Goal: Information Seeking & Learning: Check status

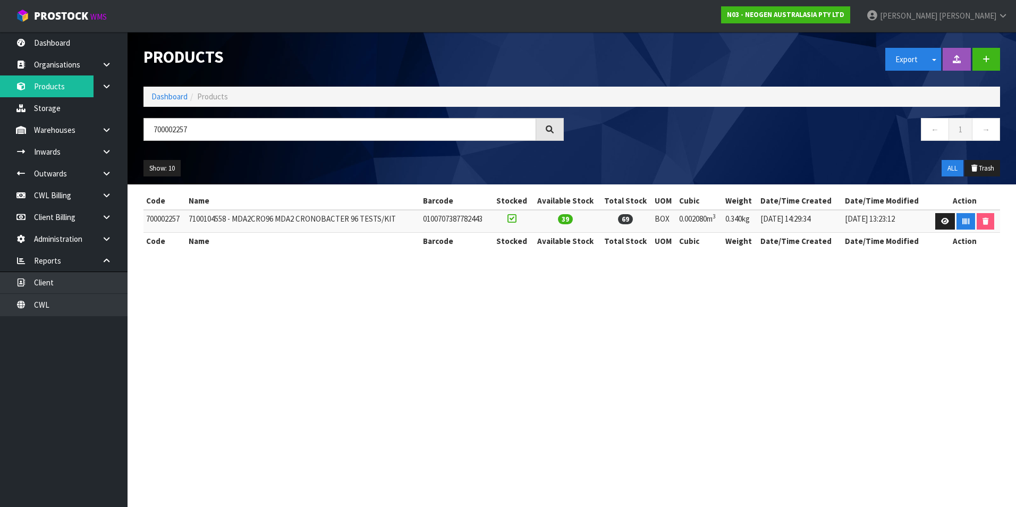
click at [323, 348] on section "Products Export Split button! SOH Summary Measurements Dangerous Goods Import P…" at bounding box center [508, 253] width 1016 height 507
click at [84, 307] on link "CWL" at bounding box center [64, 305] width 128 height 22
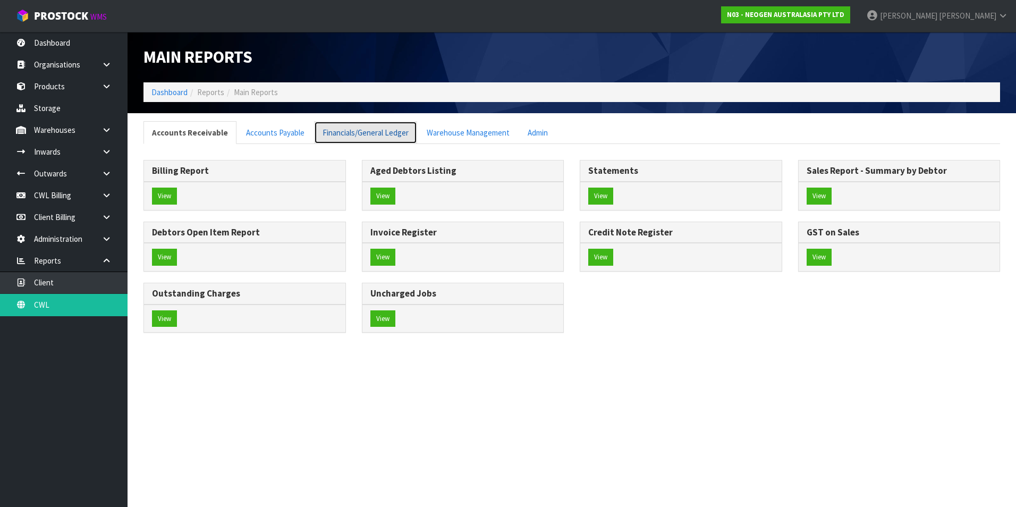
click at [388, 129] on link "Financials/General Ledger" at bounding box center [365, 132] width 103 height 23
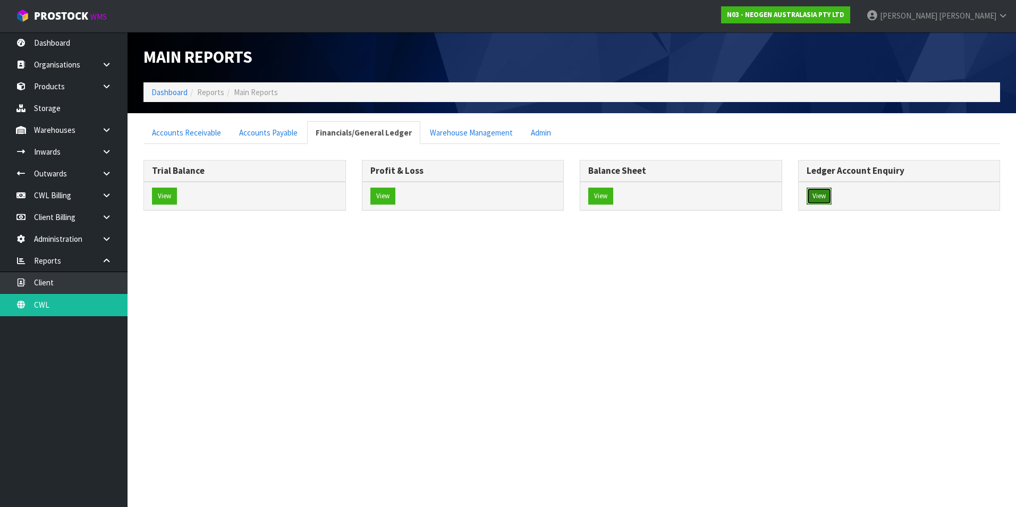
click at [822, 196] on button "View" at bounding box center [819, 196] width 25 height 17
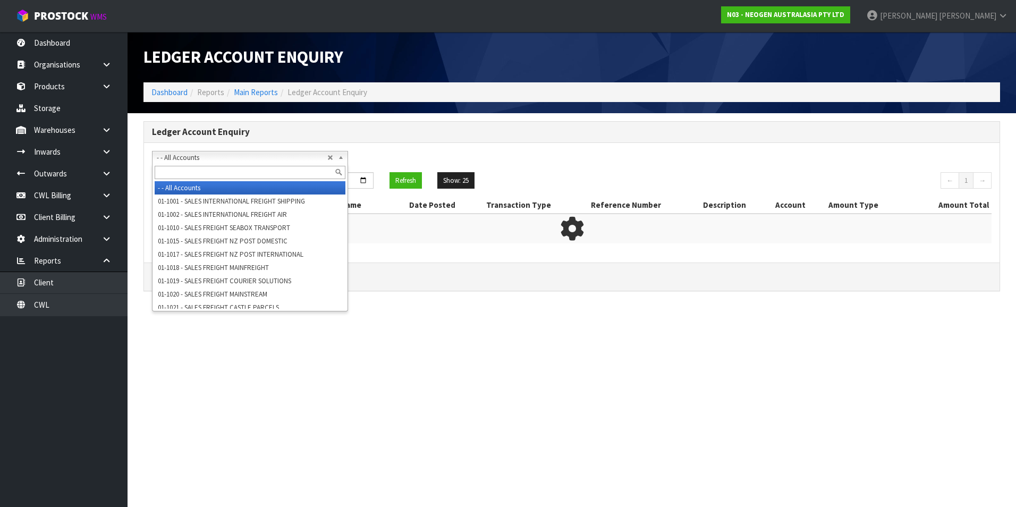
click at [176, 158] on span "- - All Accounts" at bounding box center [242, 157] width 171 height 13
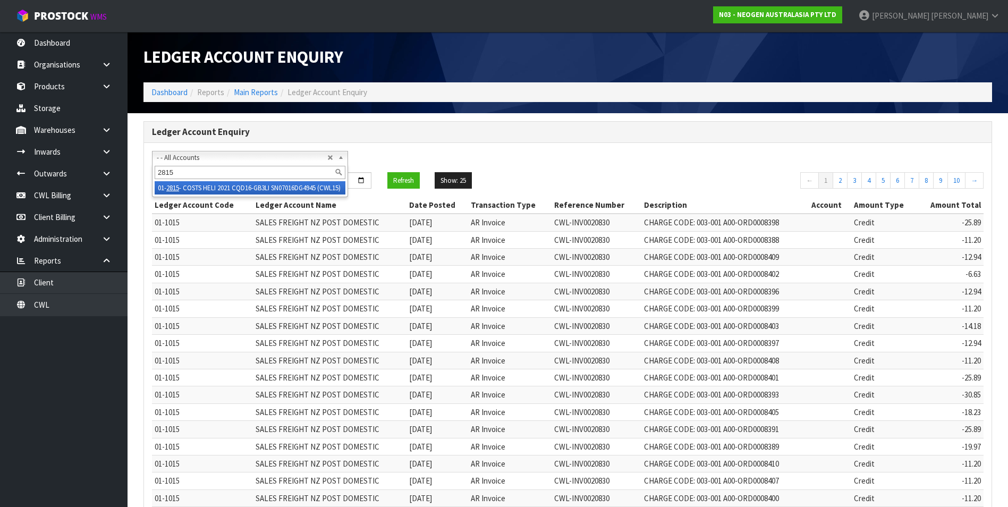
type input "2815"
click at [213, 187] on li "01- 2815 - COSTS HELI 2021 CQD16-GB3LI SN07016DG4945 (CWL15)" at bounding box center [250, 187] width 191 height 13
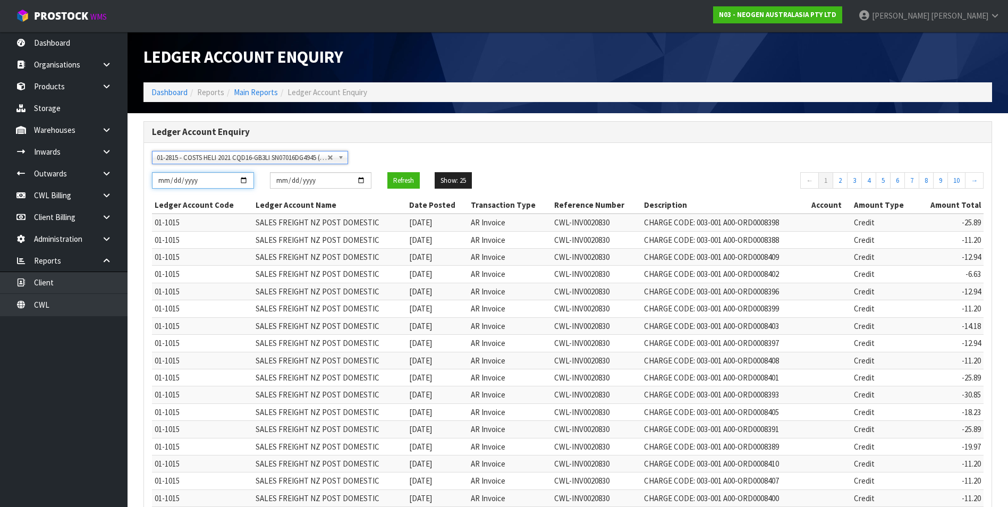
click at [244, 181] on input "[DATE]" at bounding box center [203, 180] width 102 height 16
type input "[DATE]"
click at [396, 176] on button "Refresh" at bounding box center [403, 180] width 32 height 17
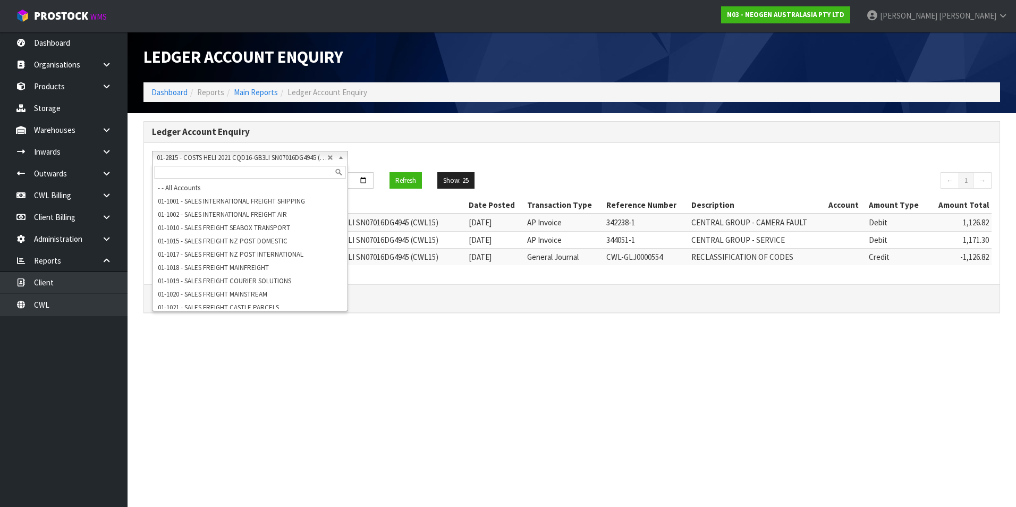
scroll to position [1708, 0]
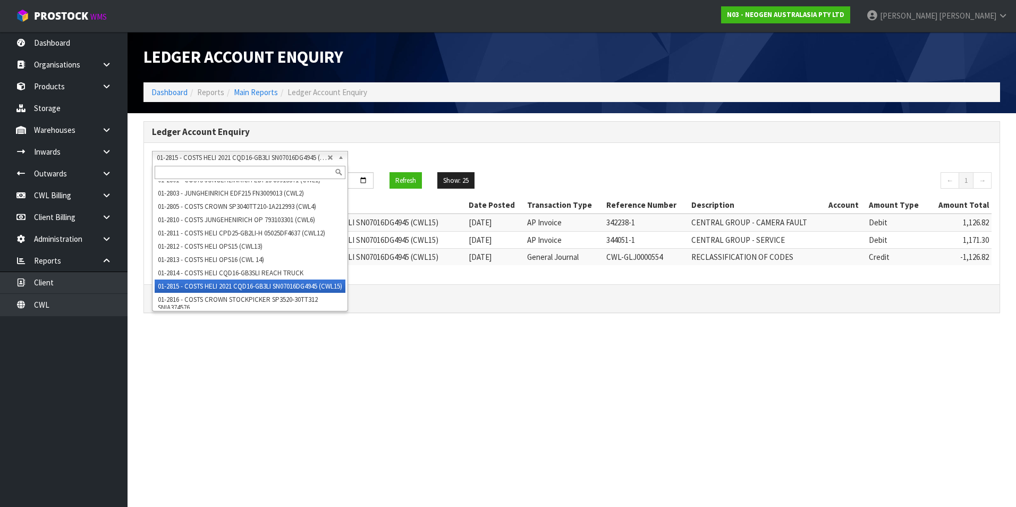
click at [222, 159] on span "01-2815 - COSTS HELI 2021 CQD16-GB3LI SN07016DG4945 (CWL15)" at bounding box center [242, 157] width 171 height 13
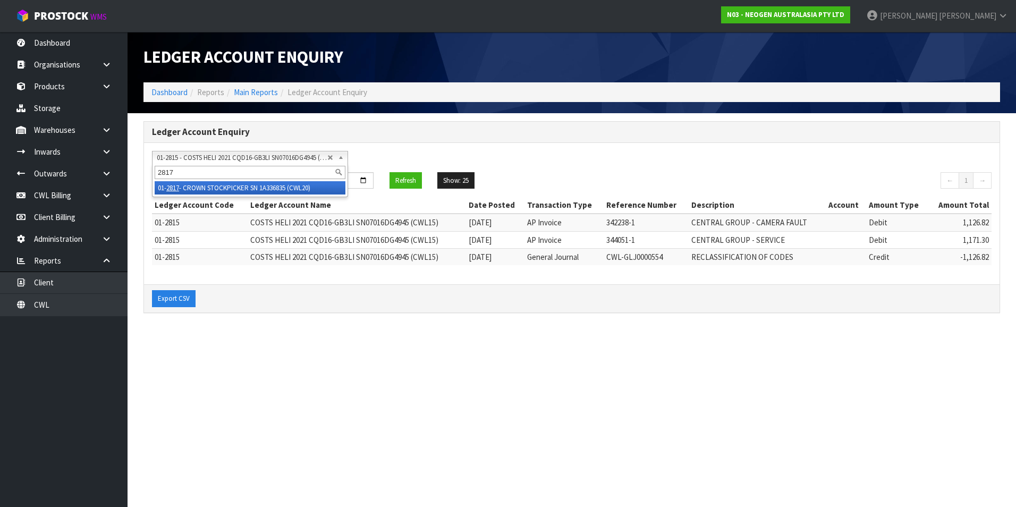
scroll to position [0, 0]
type input "2817"
click at [242, 188] on li "01- 2817 - CROWN STOCKPICKER SN 1A336835 (CWL20)" at bounding box center [250, 187] width 191 height 13
click at [397, 178] on button "Refresh" at bounding box center [406, 180] width 32 height 17
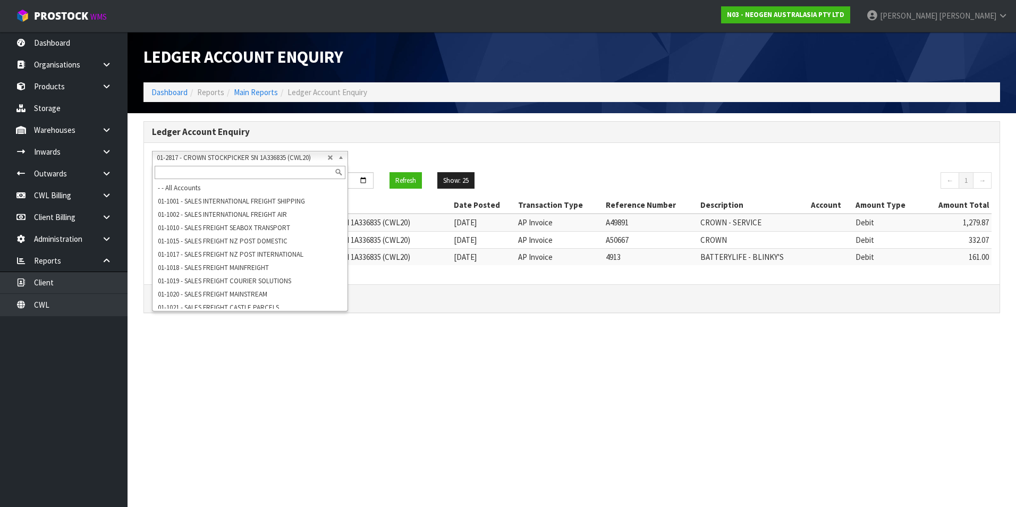
scroll to position [1743, 0]
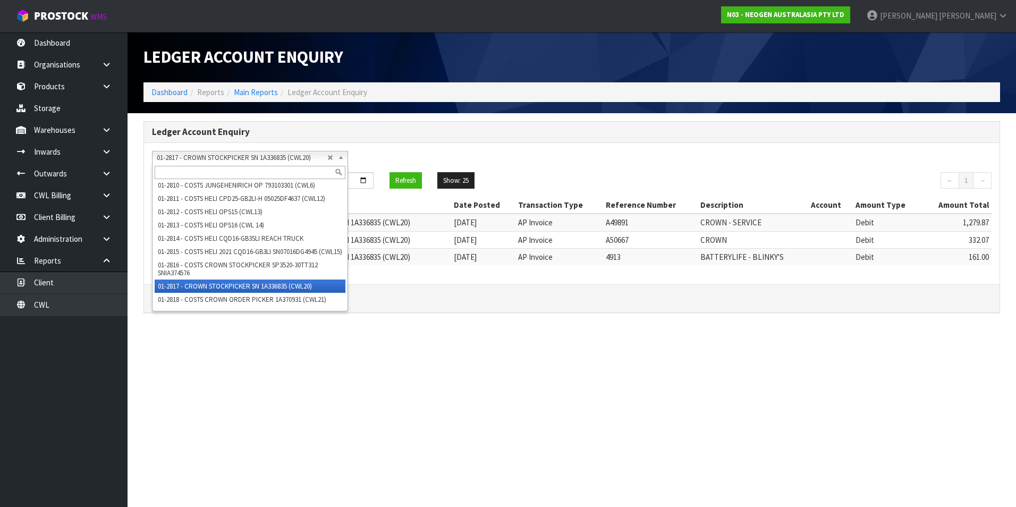
click at [240, 156] on span "01-2817 - CROWN STOCKPICKER SN 1A336835 (CWL20)" at bounding box center [242, 157] width 171 height 13
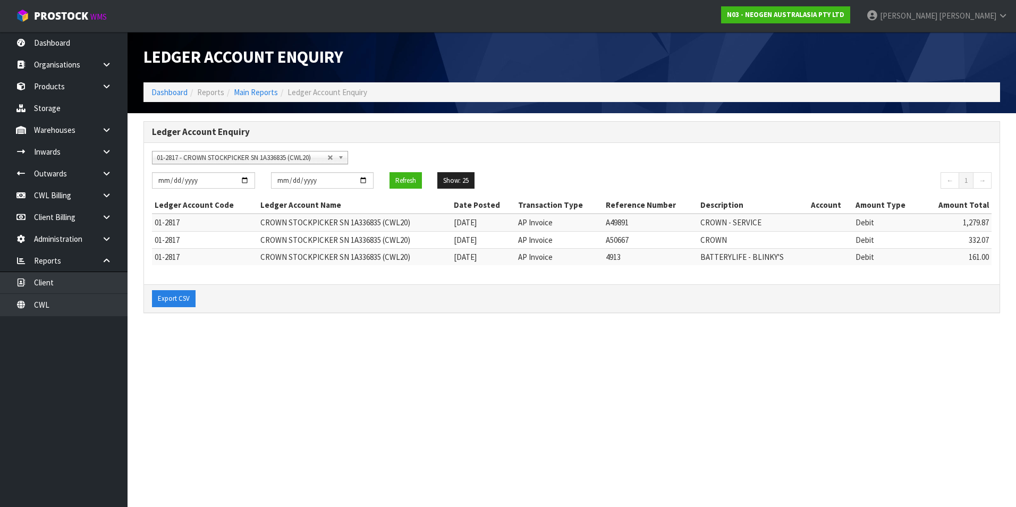
click at [230, 154] on span "01-2817 - CROWN STOCKPICKER SN 1A336835 (CWL20)" at bounding box center [242, 157] width 171 height 13
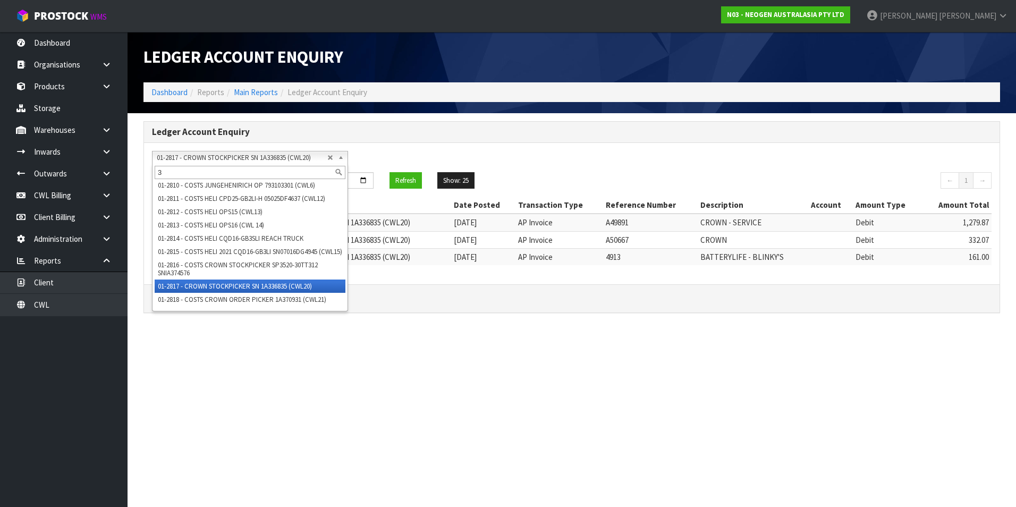
scroll to position [0, 0]
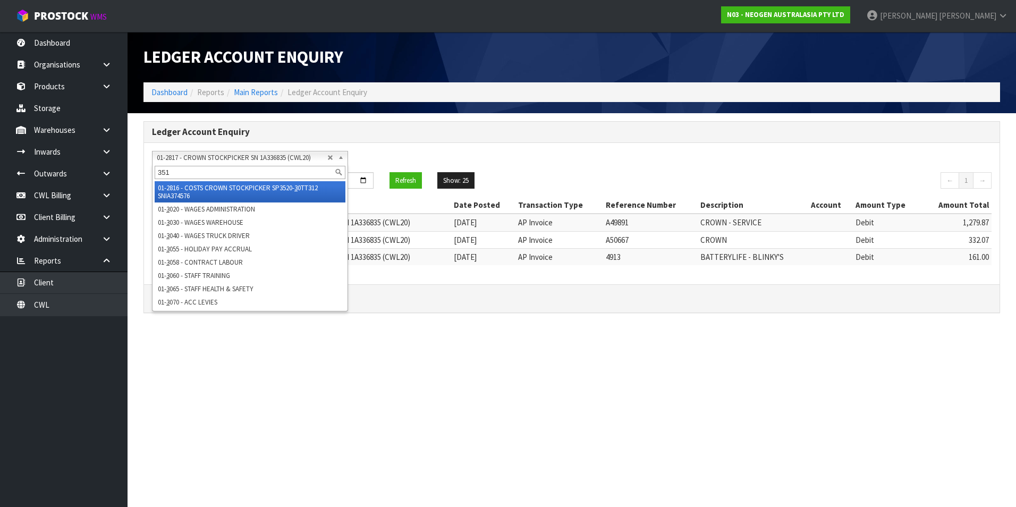
type input "3510"
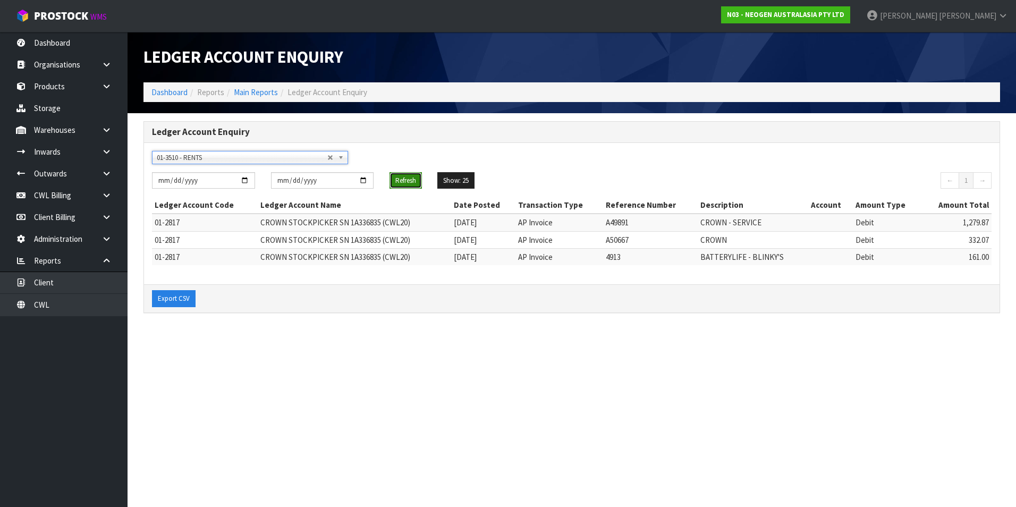
click at [404, 175] on button "Refresh" at bounding box center [406, 180] width 32 height 17
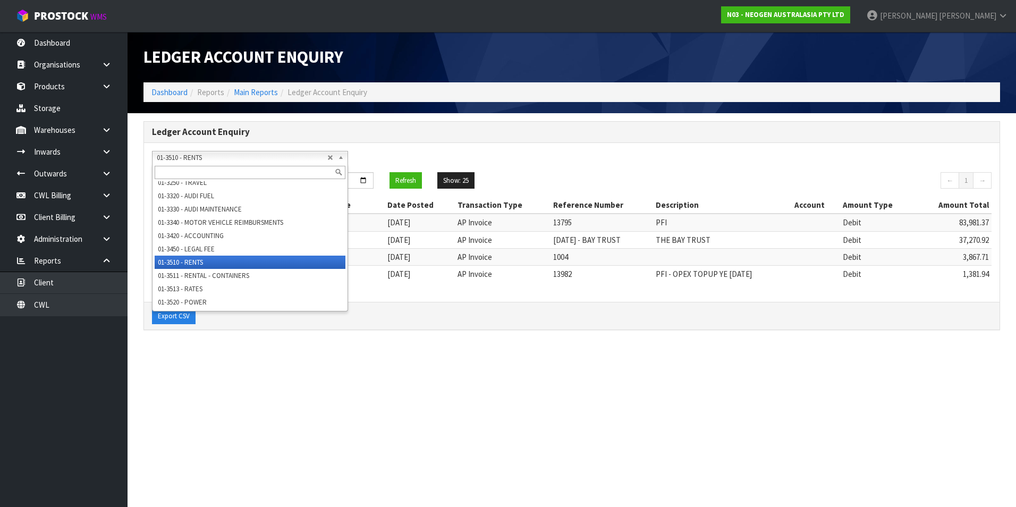
click at [192, 158] on span "01-3510 - RENTS" at bounding box center [242, 157] width 171 height 13
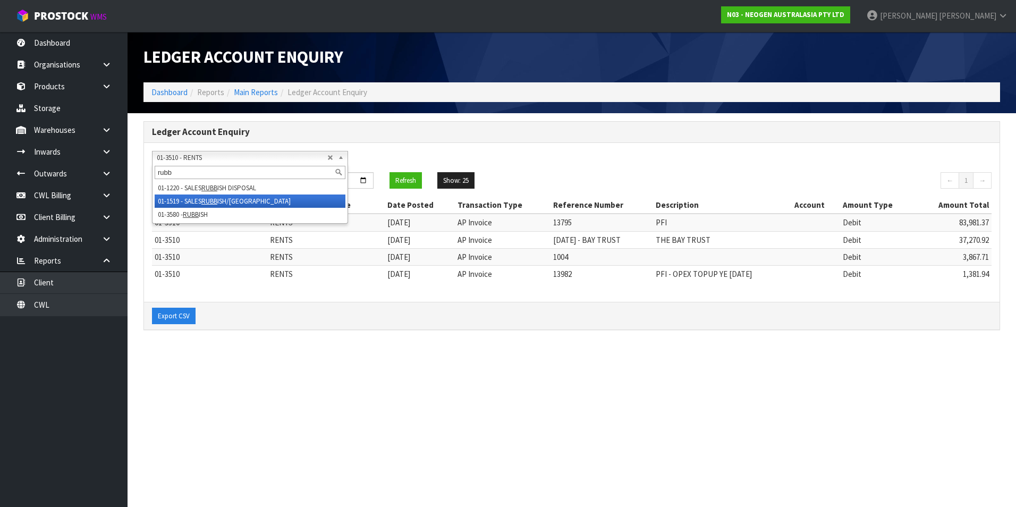
type input "rubb"
click at [211, 201] on em "RUBB" at bounding box center [209, 201] width 16 height 9
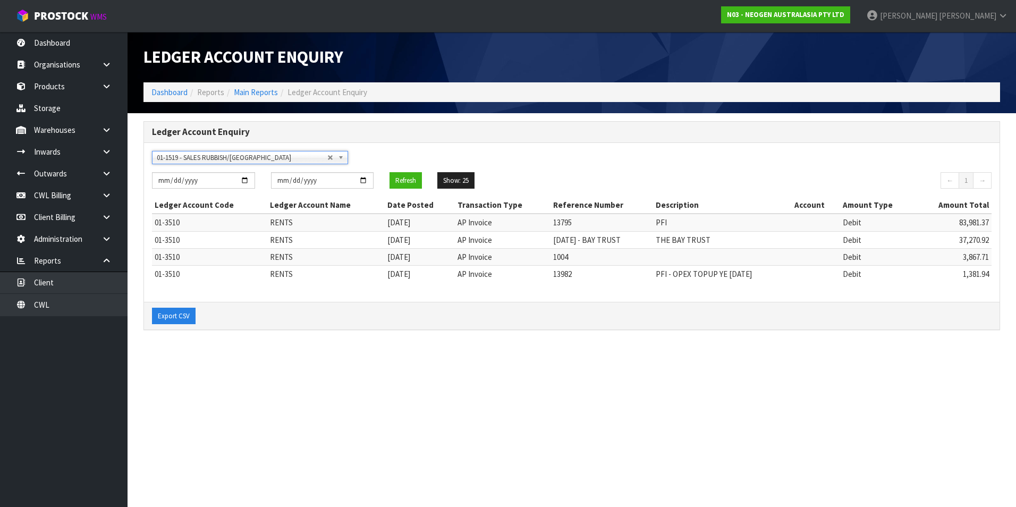
click at [248, 159] on span "01-1519 - SALES RUBBISH/[GEOGRAPHIC_DATA]" at bounding box center [242, 157] width 171 height 13
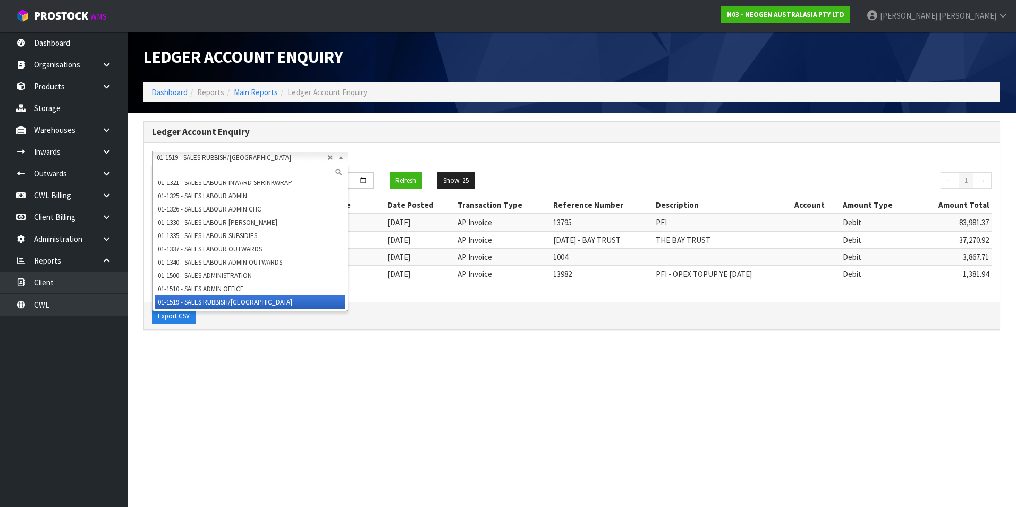
scroll to position [757, 0]
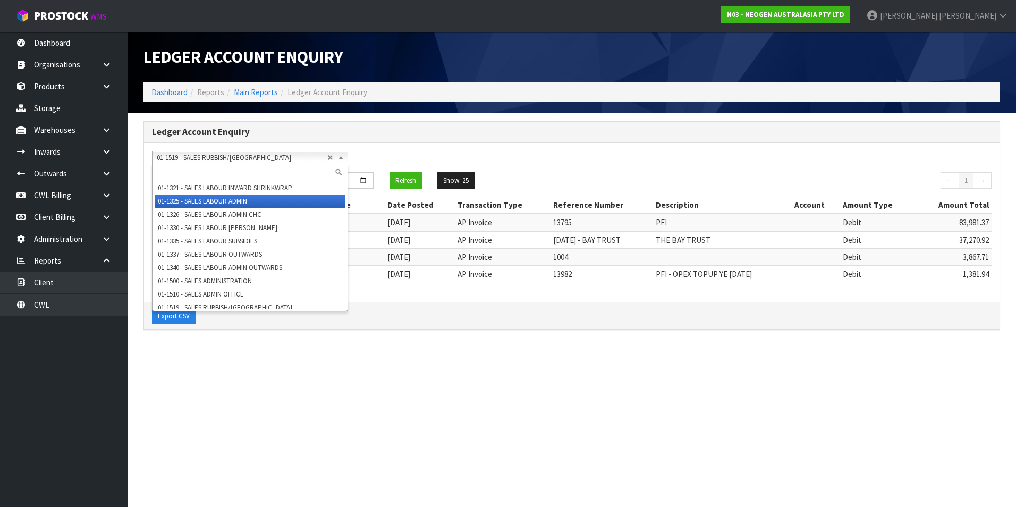
type input "e"
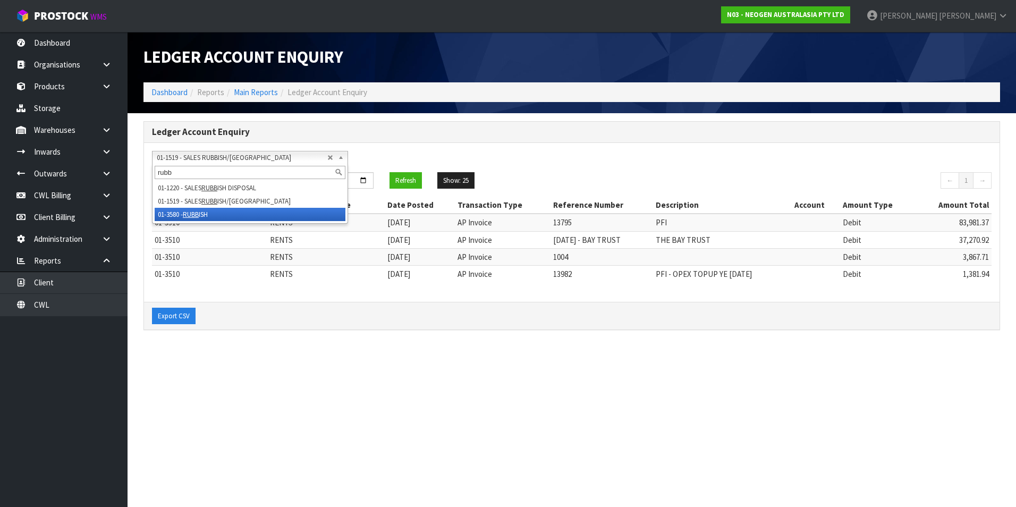
type input "rubb"
click at [197, 218] on em "RUBB" at bounding box center [191, 214] width 16 height 9
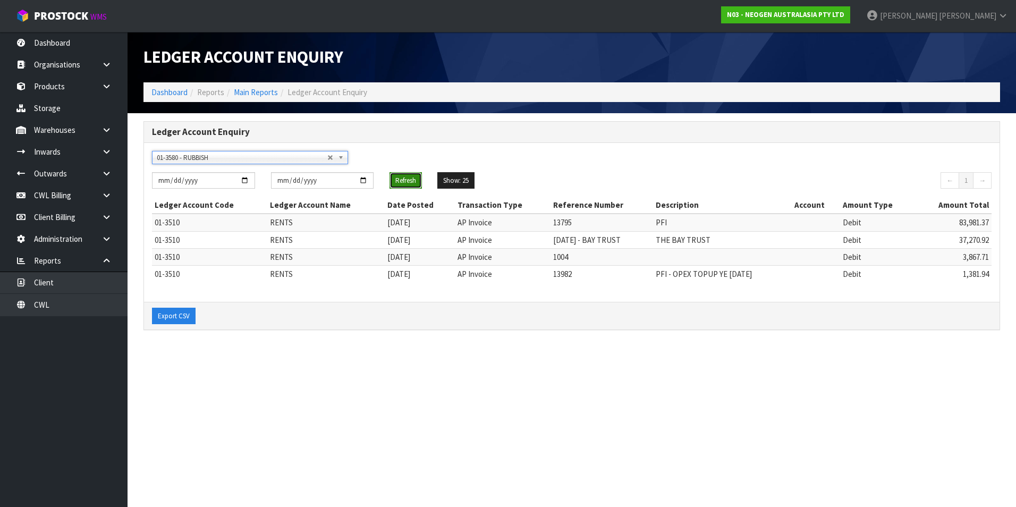
click at [409, 180] on button "Refresh" at bounding box center [406, 180] width 32 height 17
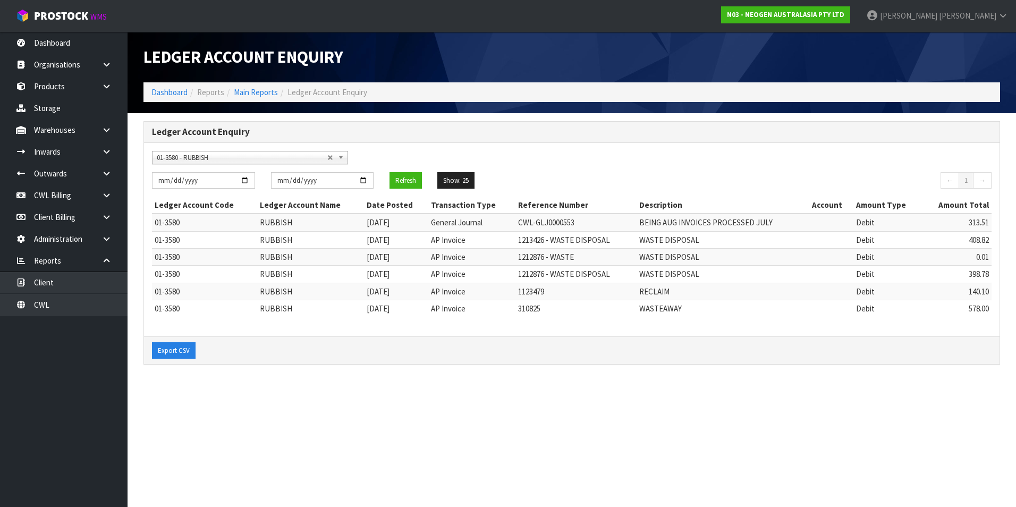
scroll to position [2511, 0]
click at [239, 159] on span "01-3580 - RUBBISH" at bounding box center [242, 157] width 171 height 13
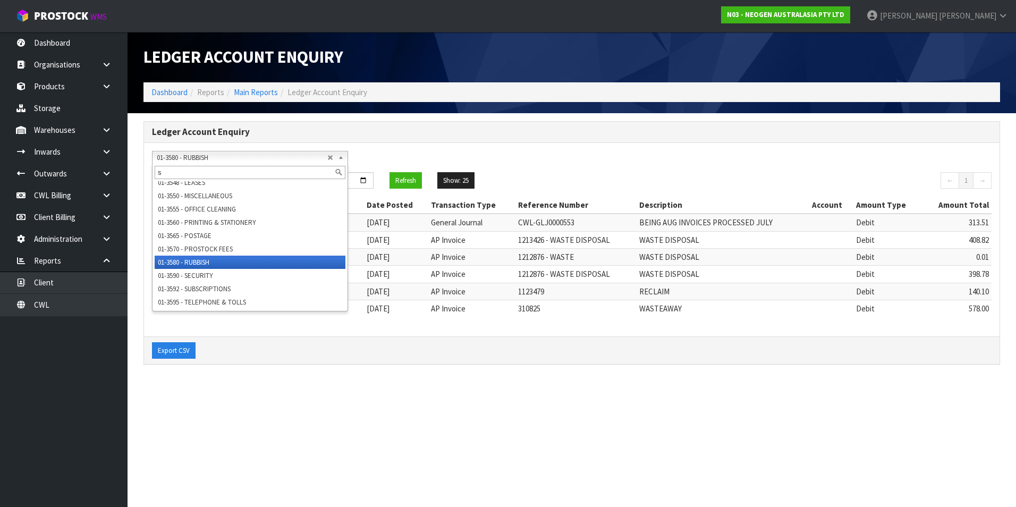
scroll to position [0, 0]
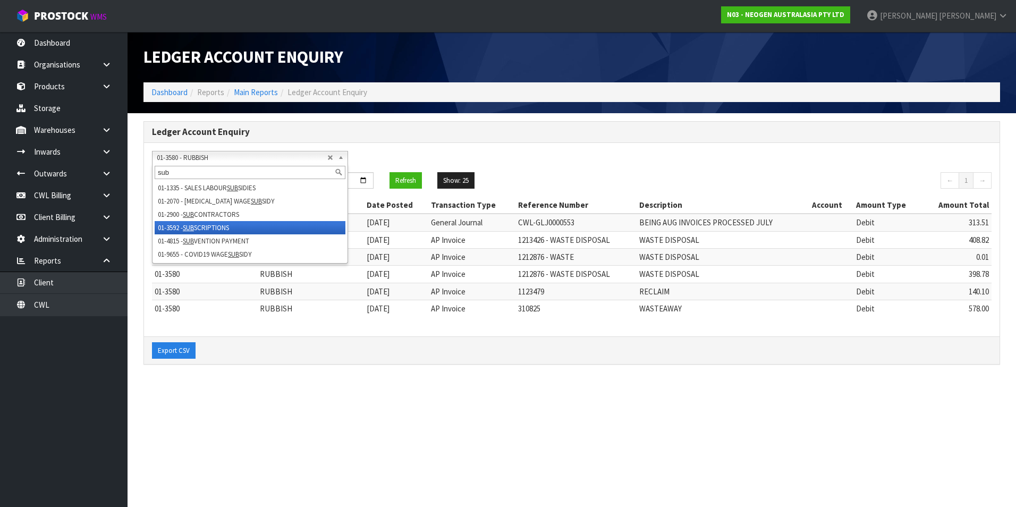
type input "sub"
click at [242, 225] on li "01-3592 - SUB SCRIPTIONS" at bounding box center [250, 227] width 191 height 13
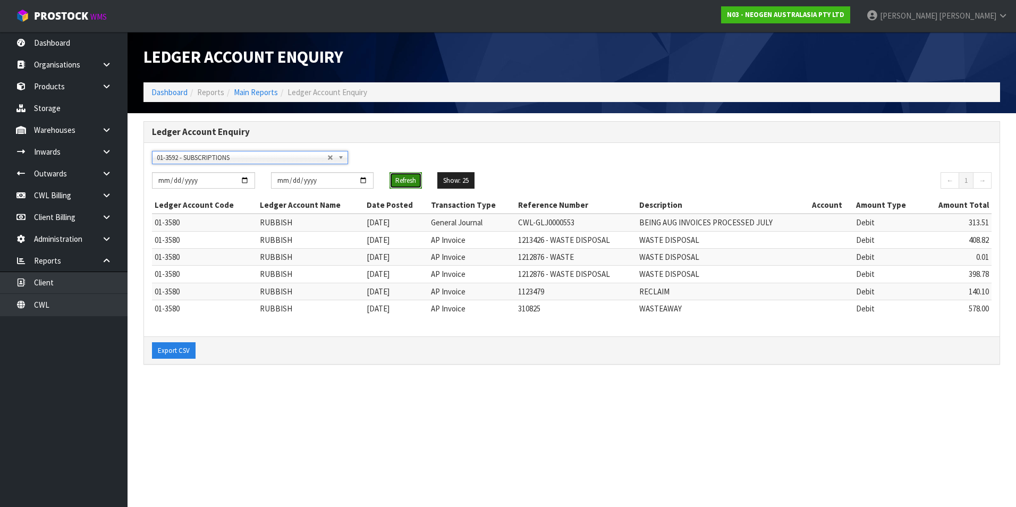
click at [406, 179] on button "Refresh" at bounding box center [406, 180] width 32 height 17
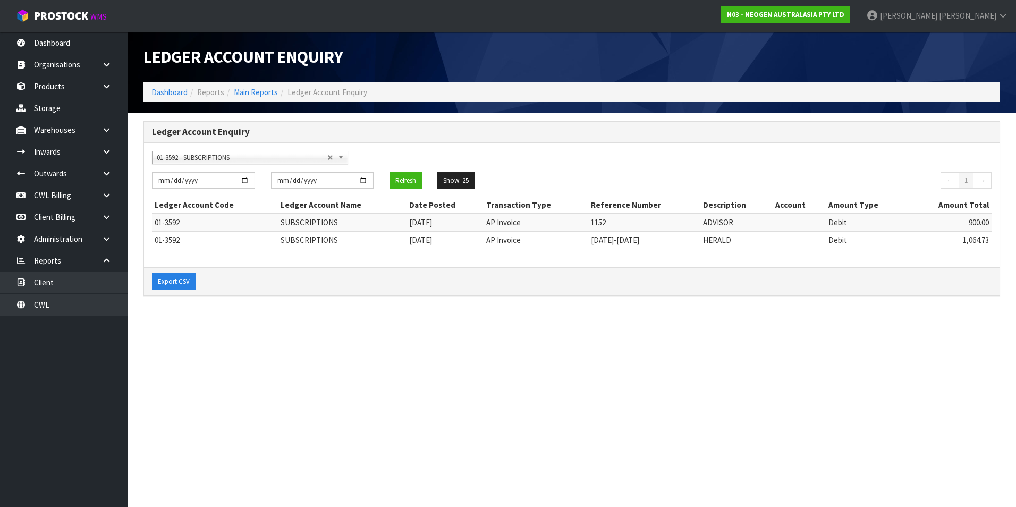
click at [180, 154] on span "01-3592 - SUBSCRIPTIONS" at bounding box center [242, 157] width 171 height 13
type input "3910"
click at [206, 189] on li "01- 3910 - BANK FEES" at bounding box center [250, 187] width 191 height 13
click at [407, 182] on button "Refresh" at bounding box center [406, 180] width 32 height 17
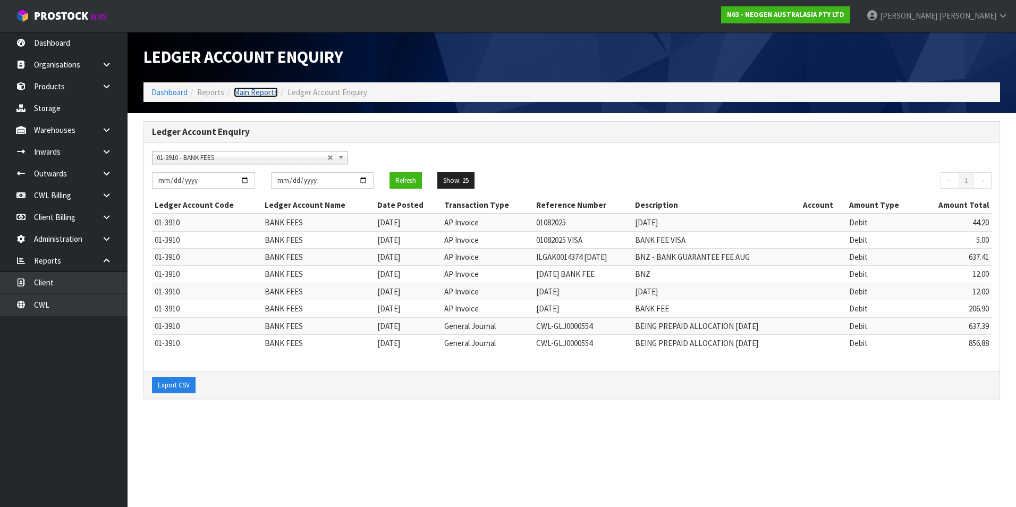
click at [260, 91] on link "Main Reports" at bounding box center [256, 92] width 44 height 10
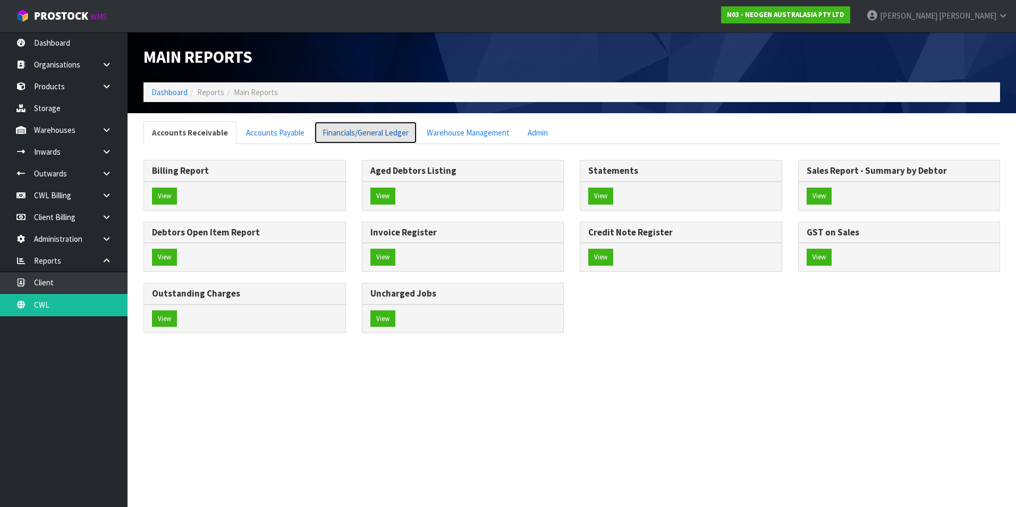
click at [386, 137] on link "Financials/General Ledger" at bounding box center [365, 132] width 103 height 23
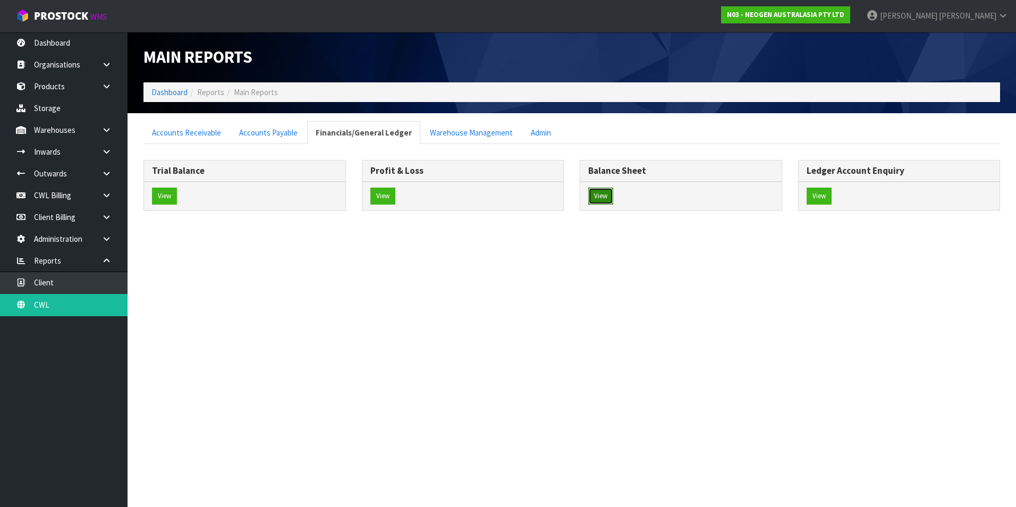
click at [600, 195] on button "View" at bounding box center [600, 196] width 25 height 17
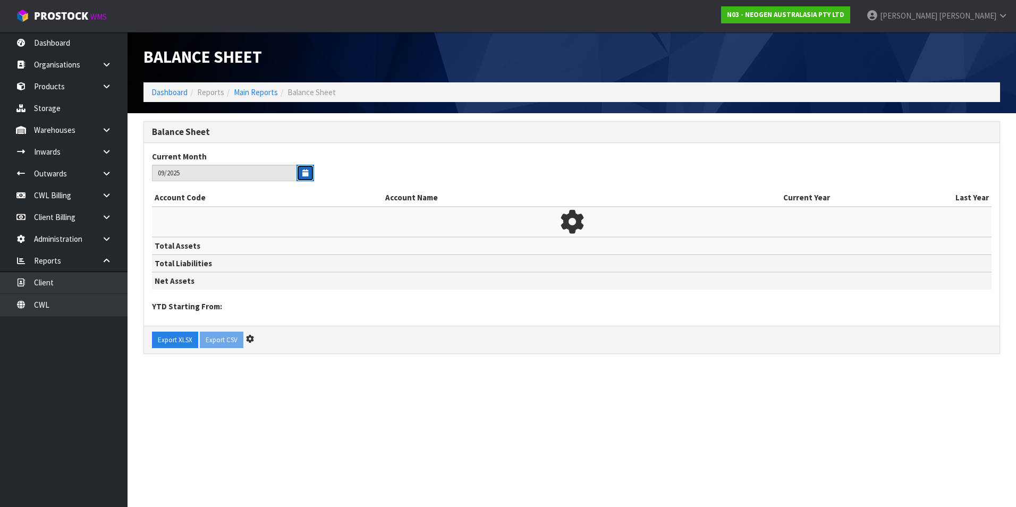
click at [302, 173] on button "button" at bounding box center [306, 173] width 18 height 16
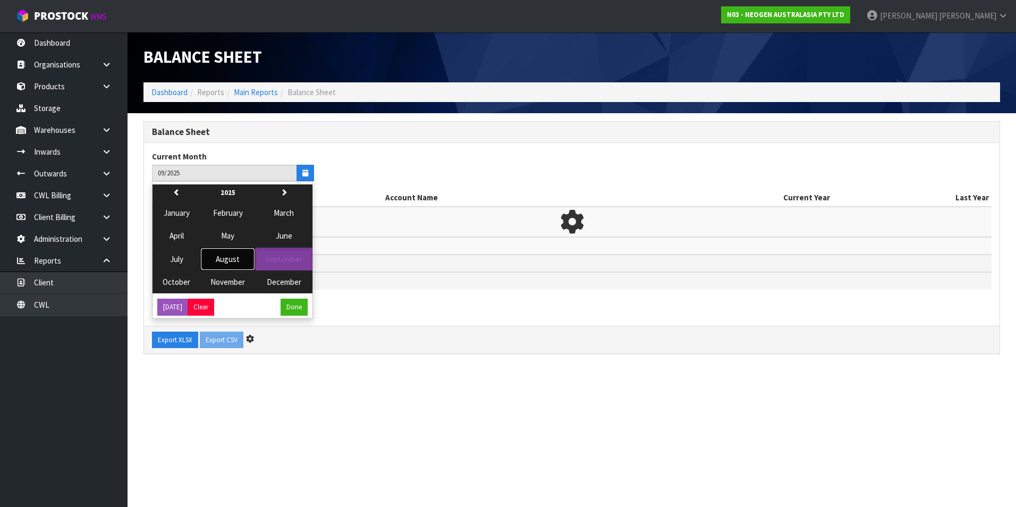
click at [232, 259] on span "August" at bounding box center [228, 259] width 24 height 10
type input "08/2025"
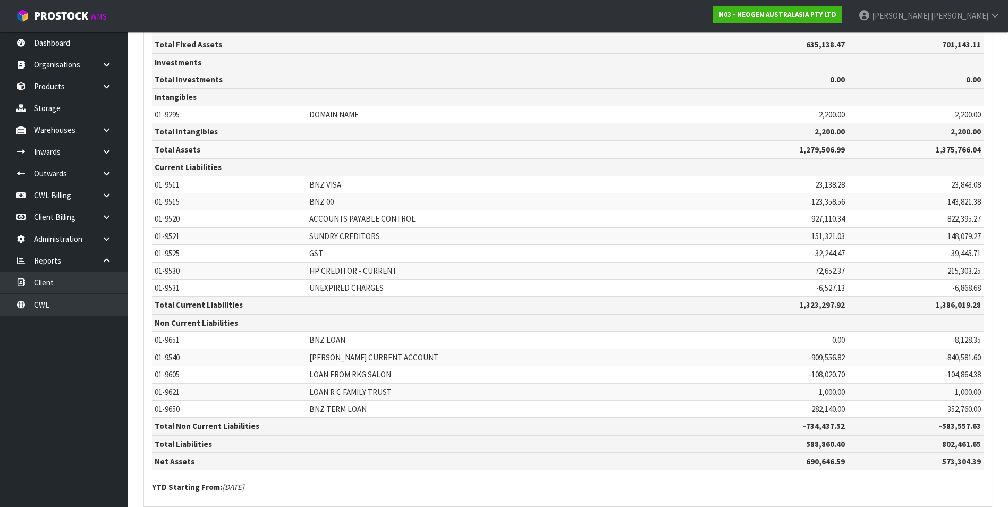
scroll to position [649, 0]
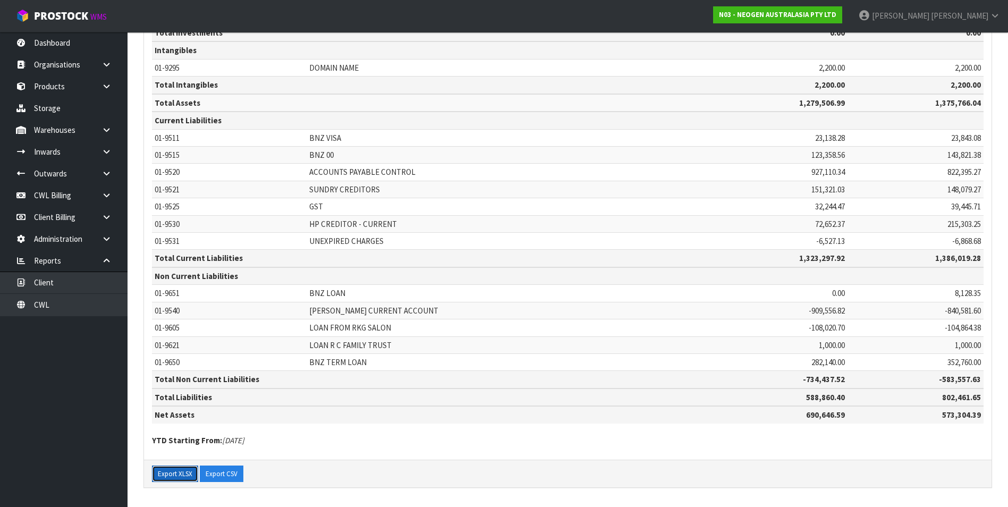
click at [167, 475] on button "Export XLSX" at bounding box center [175, 474] width 46 height 17
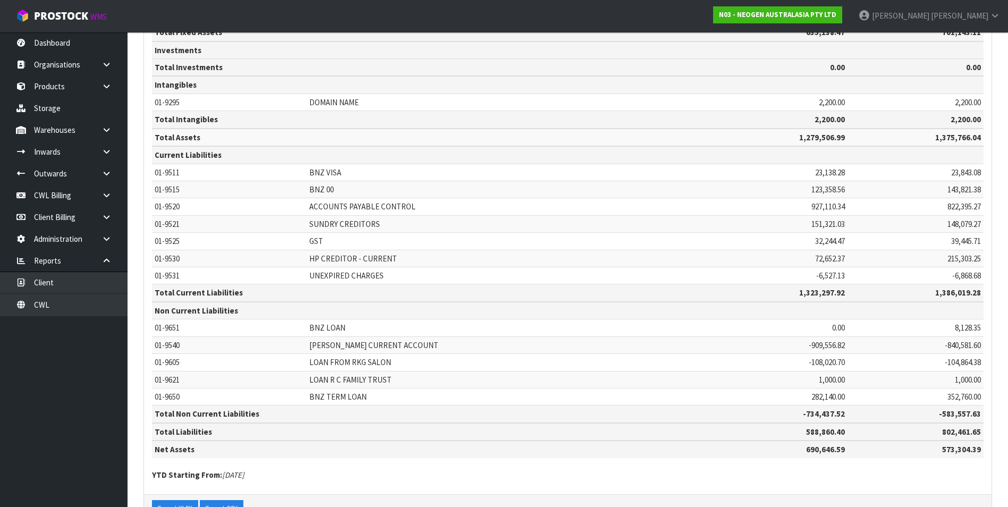
scroll to position [596, 0]
